Goal: Find specific page/section: Find specific page/section

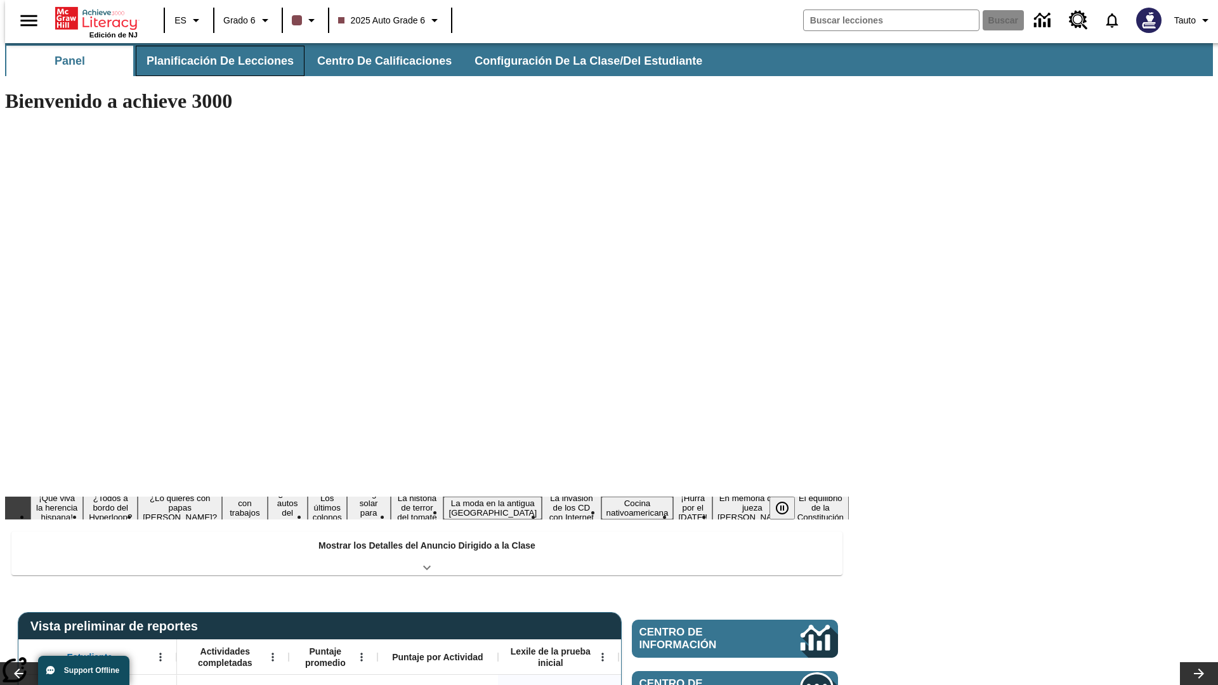
click at [213, 61] on span "Planificación de lecciones" at bounding box center [220, 61] width 147 height 15
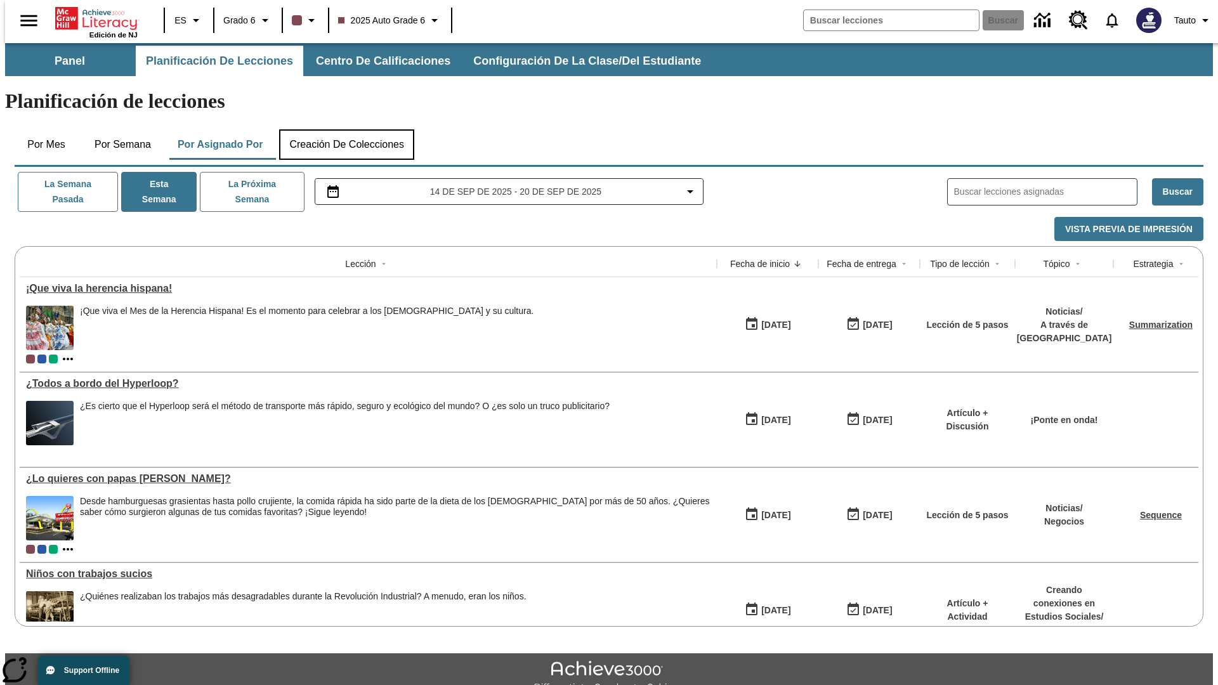
click at [346, 129] on button "Creación de colecciones" at bounding box center [346, 144] width 135 height 30
